Goal: Navigation & Orientation: Find specific page/section

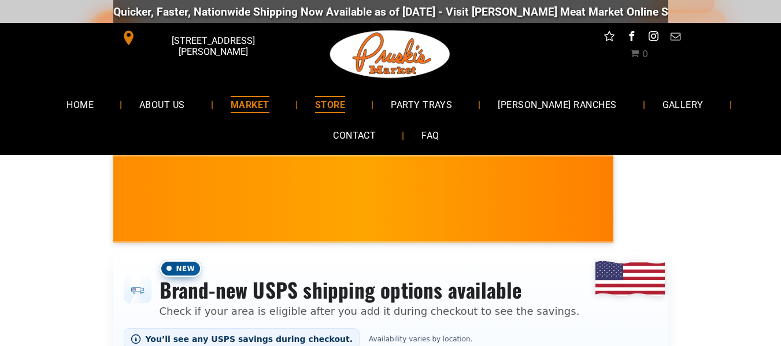
click at [262, 99] on span "MARKET" at bounding box center [250, 104] width 39 height 17
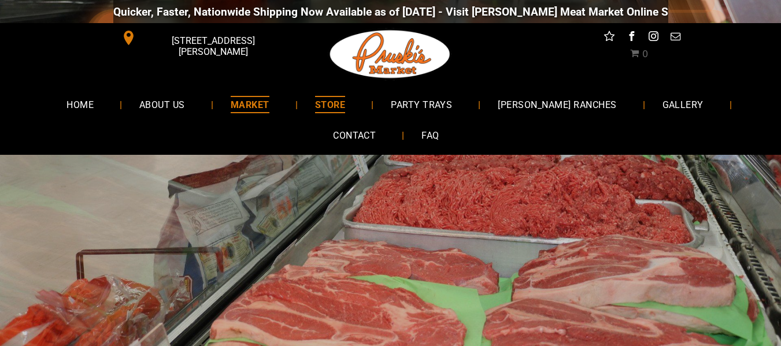
click at [345, 106] on span "STORE" at bounding box center [330, 104] width 30 height 17
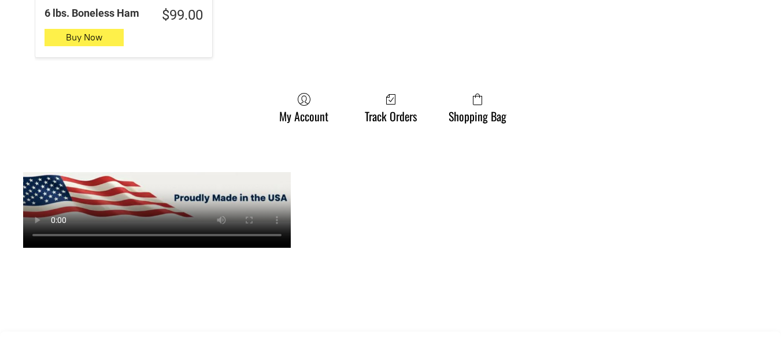
scroll to position [1352, 0]
